Goal: Transaction & Acquisition: Subscribe to service/newsletter

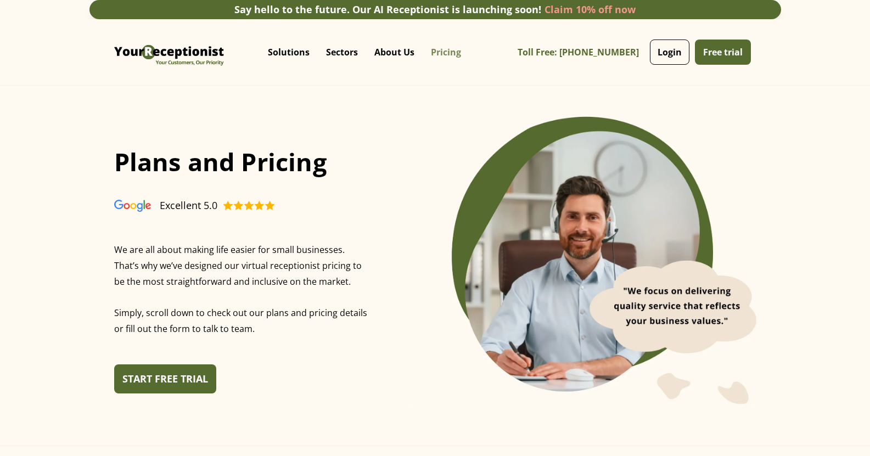
click at [452, 55] on link "Pricing" at bounding box center [446, 52] width 47 height 33
drag, startPoint x: 877, startPoint y: 50, endPoint x: 845, endPoint y: 63, distance: 34.8
click at [845, 63] on div "Solutions Call Answering Service Virtual Receptionist Service Inbound Call Serv…" at bounding box center [435, 52] width 870 height 66
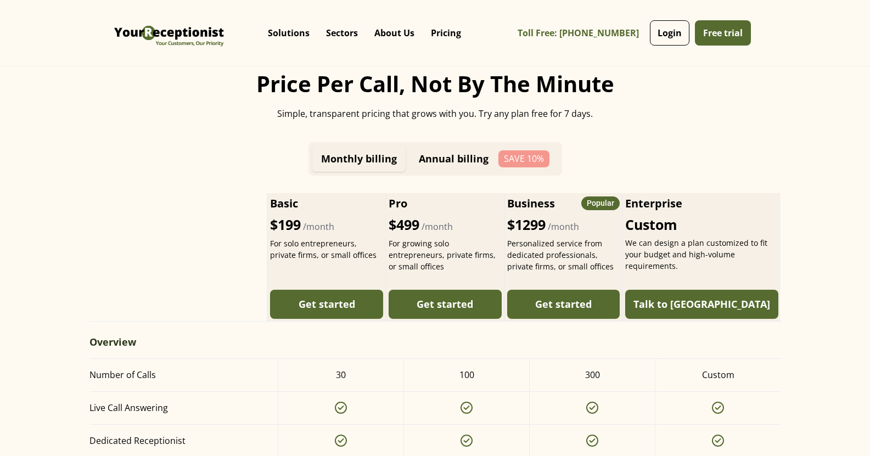
scroll to position [419, 0]
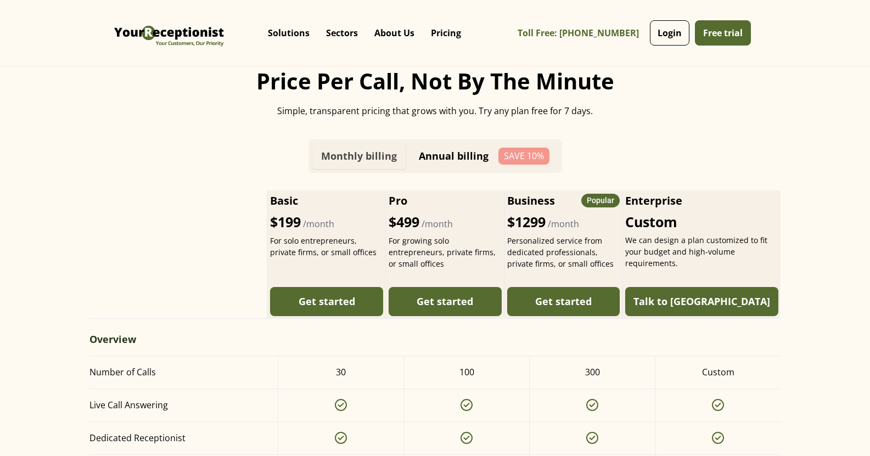
click at [354, 168] on link "Monthly billing" at bounding box center [358, 156] width 93 height 26
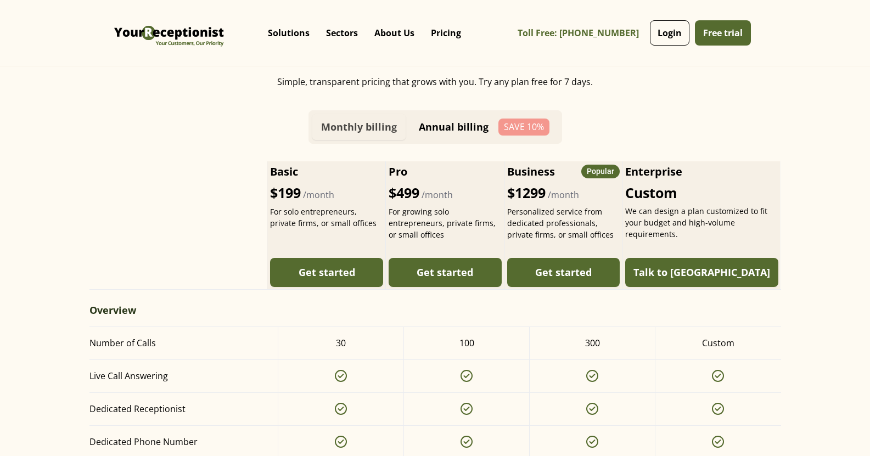
scroll to position [446, 0]
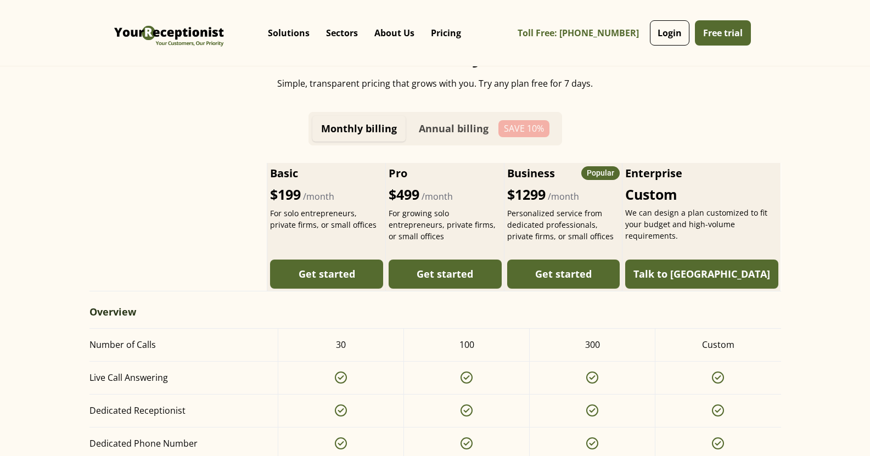
click at [448, 128] on div "Annual billing" at bounding box center [454, 129] width 70 height 12
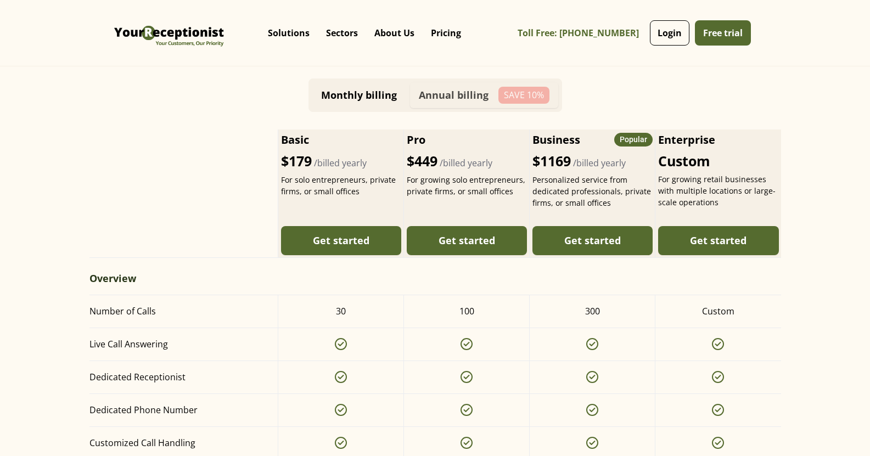
scroll to position [469, 0]
